Goal: Task Accomplishment & Management: Manage account settings

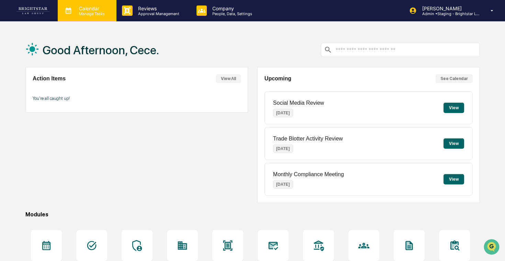
click at [99, 14] on p "Manage Tasks" at bounding box center [90, 13] width 35 height 5
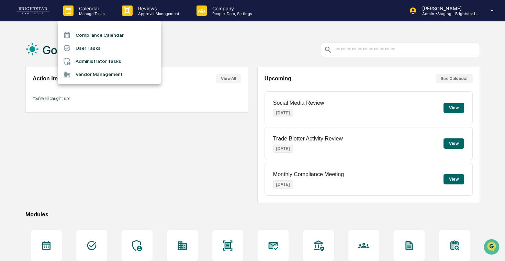
click at [152, 14] on div at bounding box center [252, 130] width 505 height 261
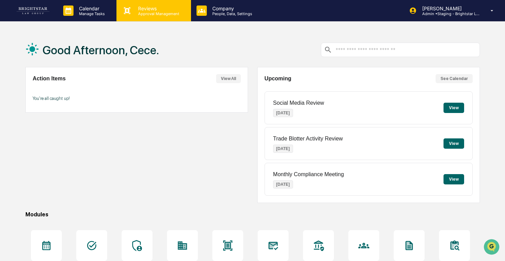
click at [153, 13] on p "Approval Management" at bounding box center [158, 13] width 50 height 5
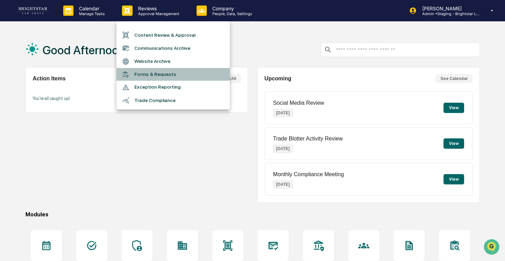
click at [154, 71] on li "Forms & Requests" at bounding box center [172, 74] width 113 height 13
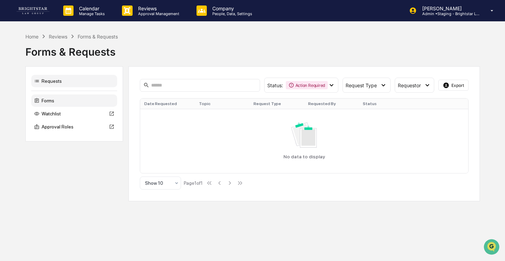
click at [64, 99] on div "Forms" at bounding box center [74, 100] width 86 height 12
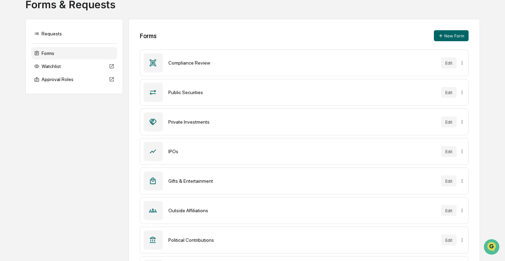
scroll to position [52, 0]
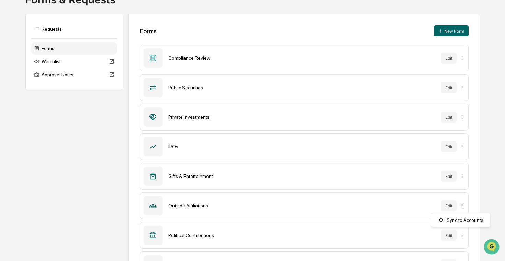
click at [462, 204] on html "Calendar Manage Tasks Reviews Approval Management Company People, Data, Setting…" at bounding box center [252, 78] width 505 height 261
click at [453, 209] on html "Calendar Manage Tasks Reviews Approval Management Company People, Data, Setting…" at bounding box center [252, 78] width 505 height 261
click at [448, 207] on button "Edit" at bounding box center [448, 205] width 15 height 11
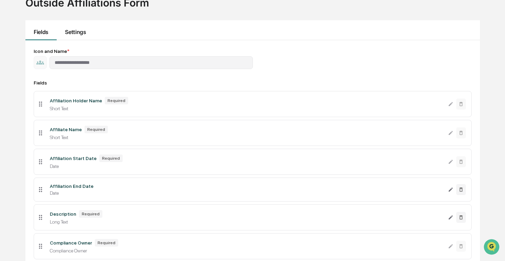
click at [74, 31] on button "Settings" at bounding box center [75, 30] width 37 height 20
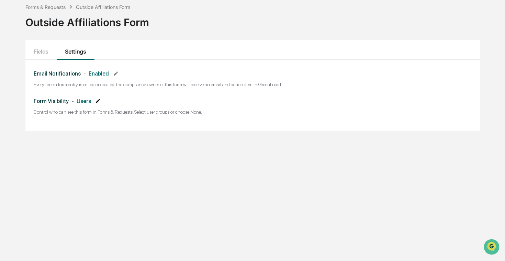
click at [101, 101] on icon at bounding box center [97, 100] width 5 height 5
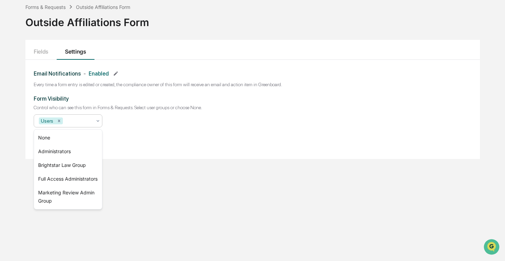
click at [96, 120] on icon at bounding box center [97, 120] width 5 height 5
click at [73, 163] on div "Brightstar Law Group" at bounding box center [68, 165] width 68 height 14
click at [59, 121] on icon "Remove Users" at bounding box center [59, 120] width 2 height 2
click at [144, 126] on div "Form Visibility Control who can see this form in Forms & Requests. Select user …" at bounding box center [253, 118] width 438 height 47
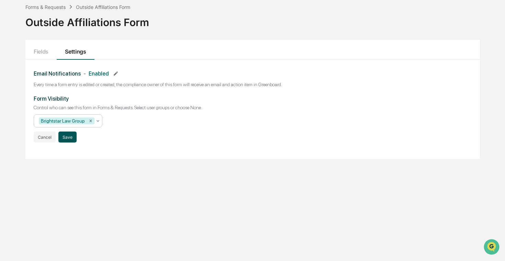
click at [64, 135] on button "Save" at bounding box center [67, 137] width 18 height 11
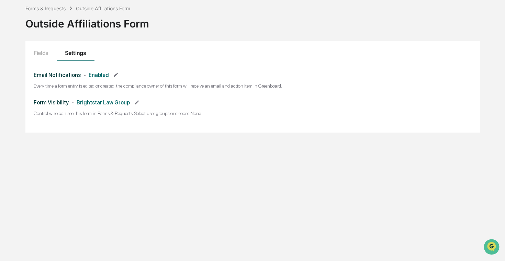
scroll to position [0, 0]
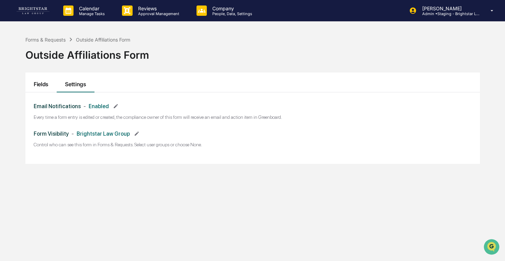
click at [46, 78] on button "Fields" at bounding box center [40, 82] width 31 height 20
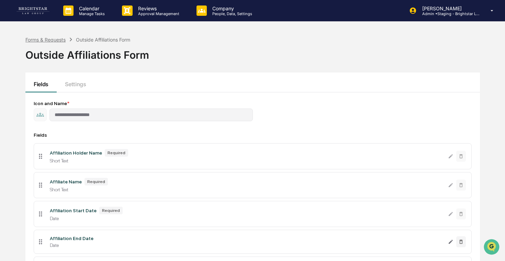
click at [55, 40] on div "Forms & Requests" at bounding box center [45, 40] width 40 height 6
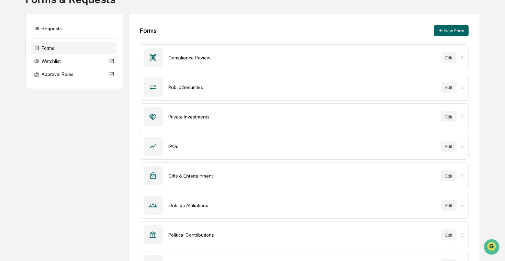
scroll to position [62, 0]
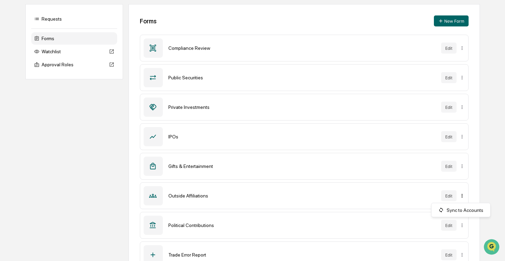
click at [461, 198] on html "Calendar Manage Tasks Reviews Approval Management Company People, Data, Setting…" at bounding box center [252, 68] width 505 height 261
click at [454, 208] on div "Sync to Accounts" at bounding box center [461, 210] width 56 height 11
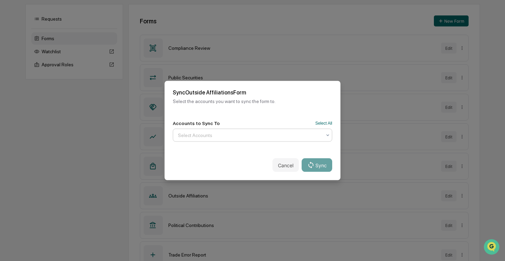
click at [306, 139] on div "Select Accounts" at bounding box center [249, 135] width 150 height 11
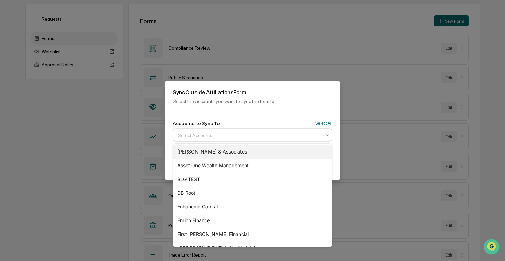
click at [265, 152] on div "[PERSON_NAME] & Associates" at bounding box center [252, 152] width 159 height 14
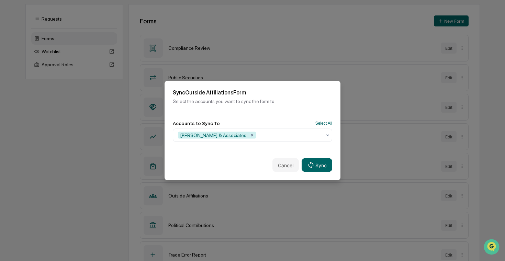
click at [338, 154] on div "Cancel Sync" at bounding box center [252, 165] width 176 height 30
click at [317, 164] on button "Sync" at bounding box center [316, 165] width 31 height 14
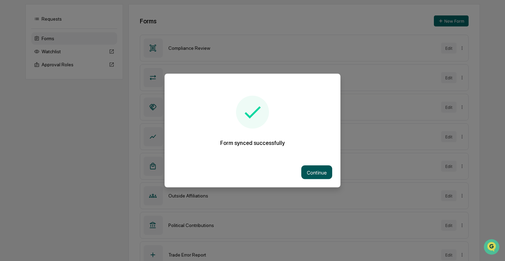
click at [313, 172] on button "Continue" at bounding box center [316, 173] width 31 height 14
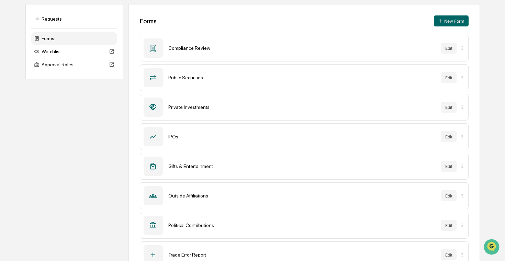
scroll to position [0, 0]
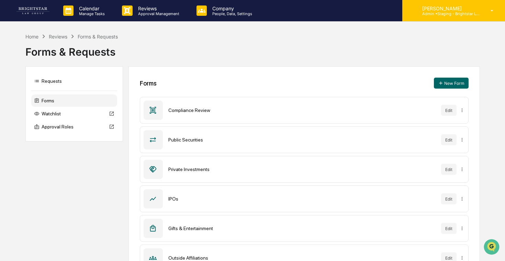
click at [450, 11] on div "[PERSON_NAME] Admin • Staging - Brightstar Law Group" at bounding box center [448, 10] width 64 height 11
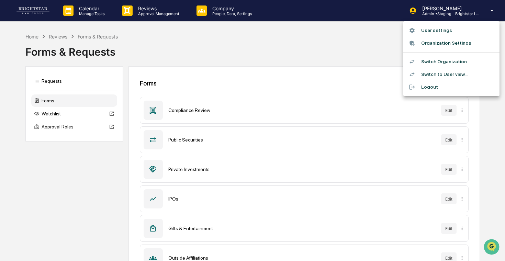
click at [428, 62] on li "Switch Organization" at bounding box center [451, 61] width 96 height 13
